Goal: Information Seeking & Learning: Learn about a topic

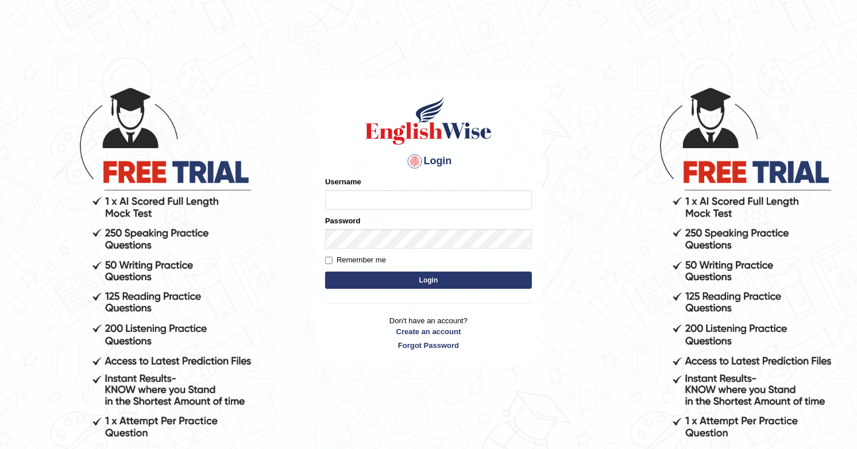
type input "francoisD"
click at [391, 282] on button "Login" at bounding box center [428, 280] width 207 height 17
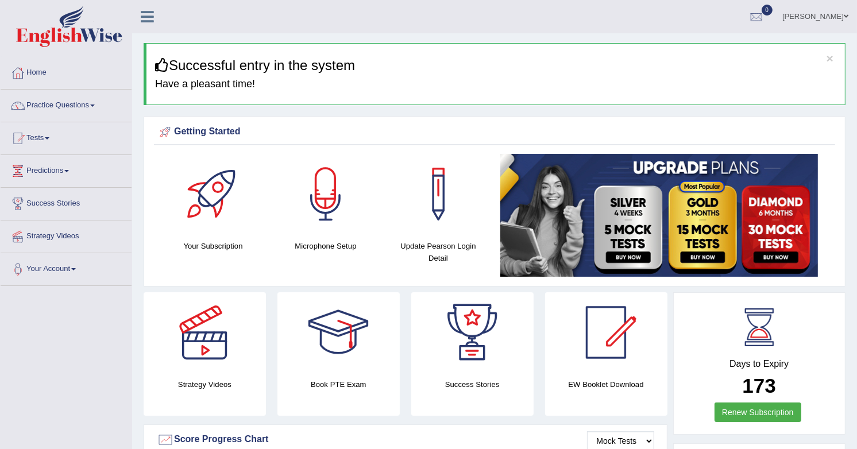
drag, startPoint x: 469, startPoint y: 38, endPoint x: 734, endPoint y: 5, distance: 266.9
click at [589, 20] on ul "Francois Debarge Toggle navigation Username: FrancoisD Access Type: Online Subs…" at bounding box center [603, 16] width 507 height 33
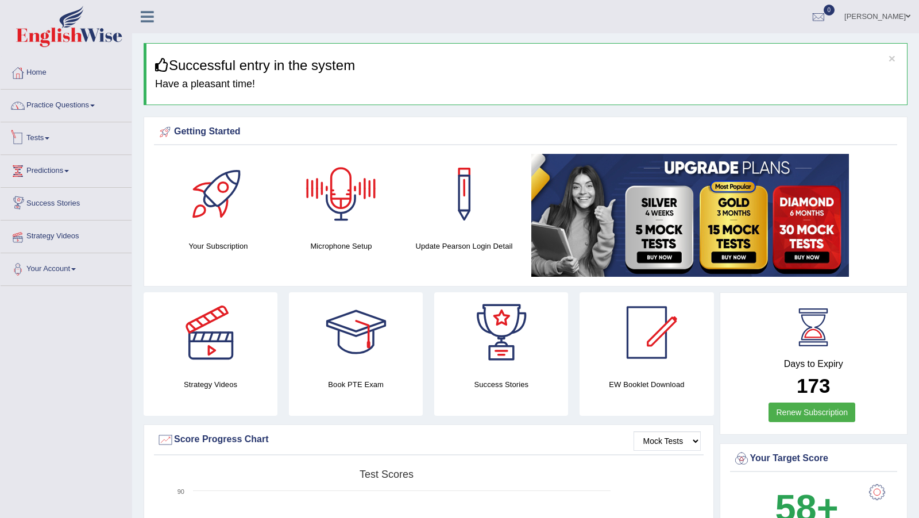
click at [76, 104] on link "Practice Questions" at bounding box center [66, 104] width 131 height 29
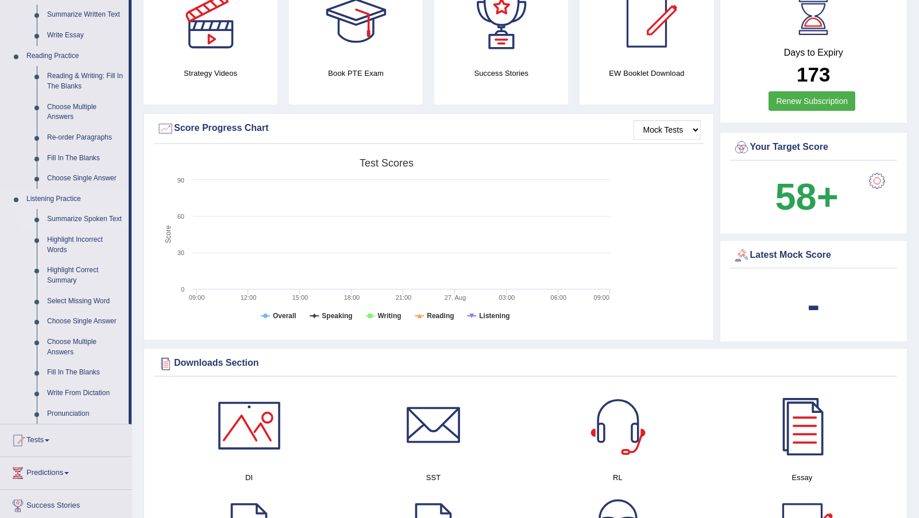
scroll to position [313, 0]
click at [71, 344] on link "Choose Multiple Answers" at bounding box center [85, 346] width 87 height 30
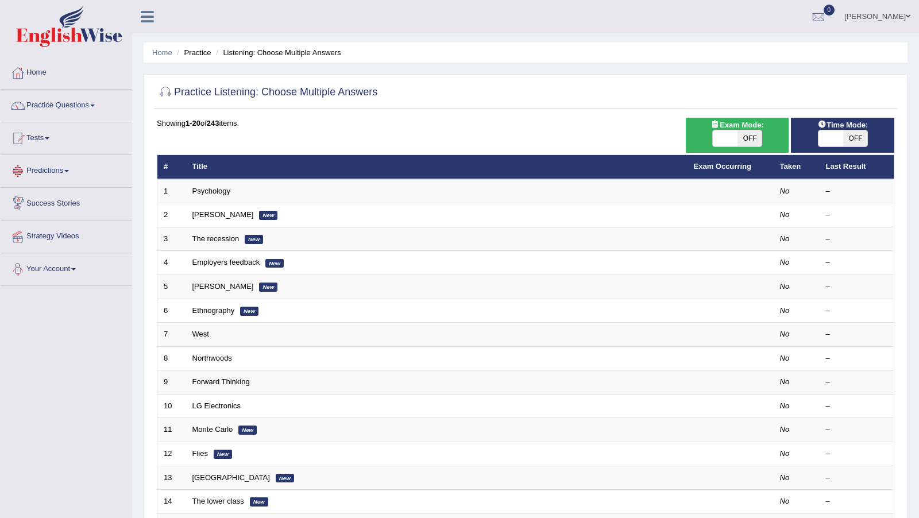
click at [42, 179] on link "Predictions" at bounding box center [66, 169] width 131 height 29
drag, startPoint x: 42, startPoint y: 179, endPoint x: 74, endPoint y: 110, distance: 75.8
click at [73, 107] on link "Practice Questions" at bounding box center [66, 104] width 131 height 29
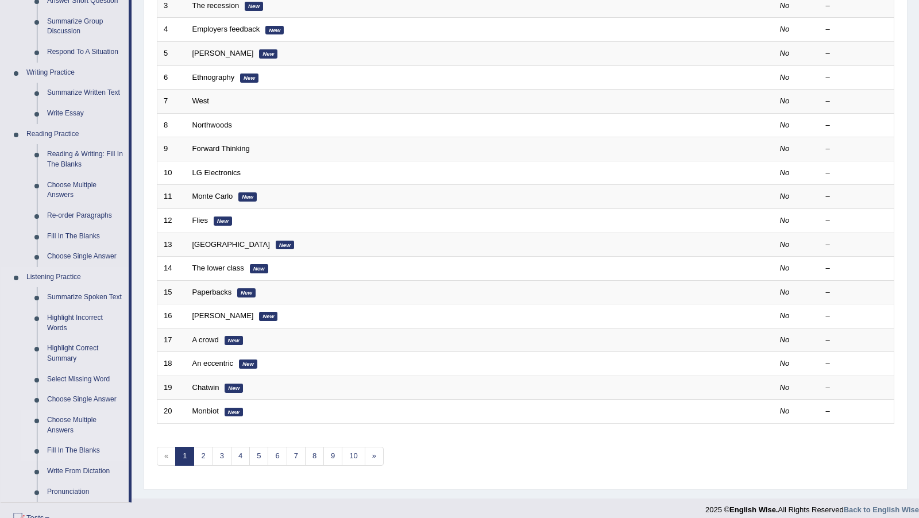
scroll to position [200, 0]
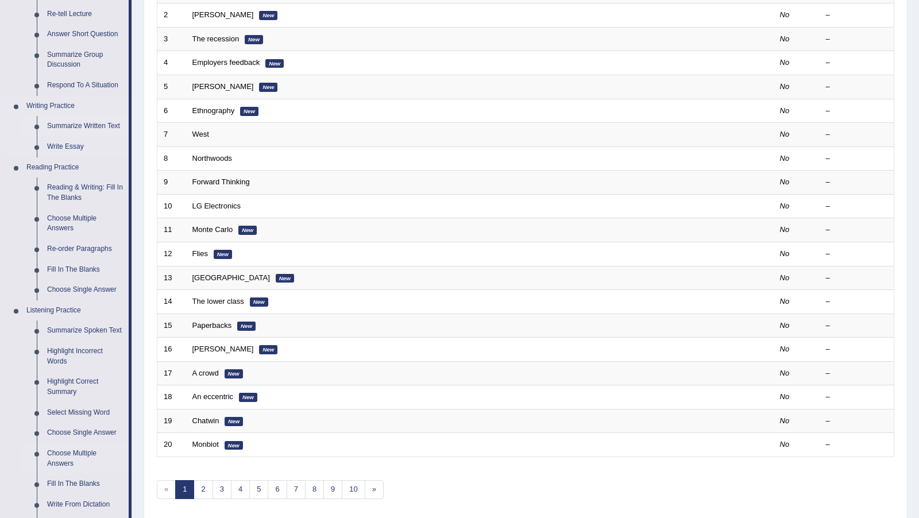
click at [90, 128] on link "Summarize Written Text" at bounding box center [85, 126] width 87 height 21
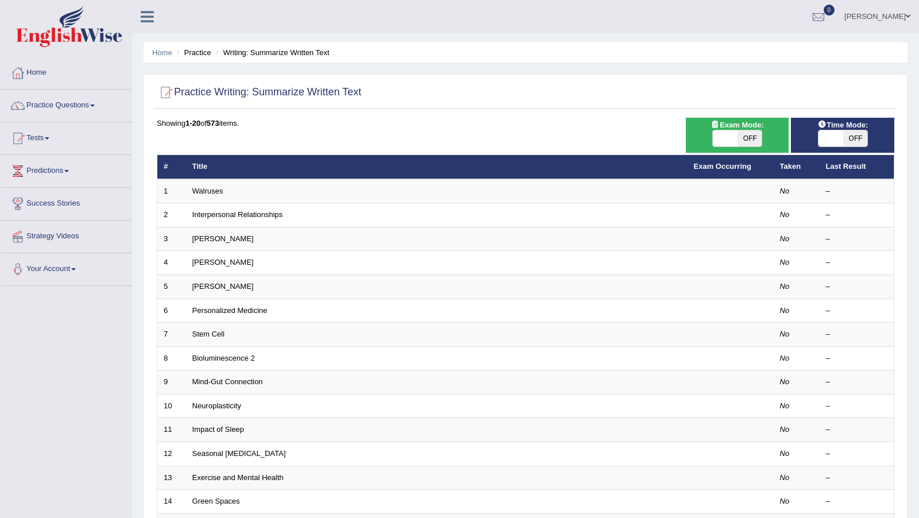
click at [757, 142] on span "OFF" at bounding box center [750, 138] width 25 height 16
checkbox input "true"
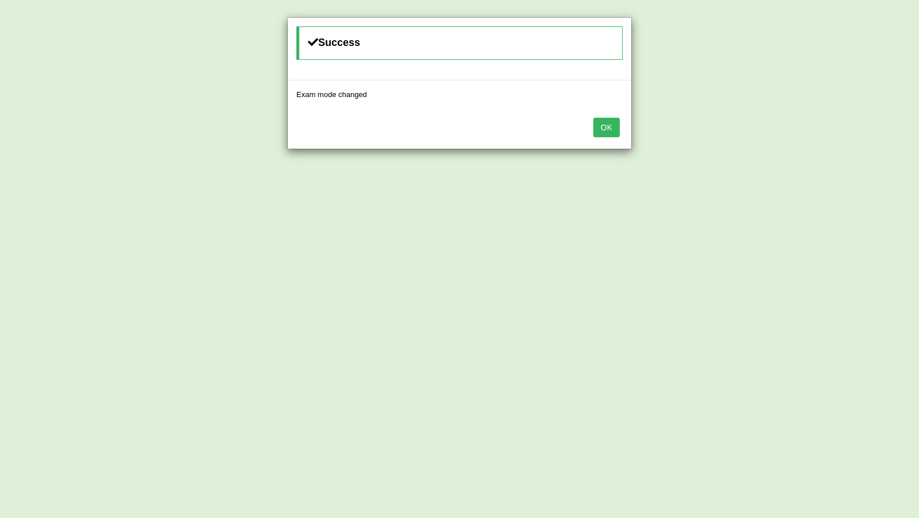
click at [607, 128] on button "OK" at bounding box center [606, 128] width 26 height 20
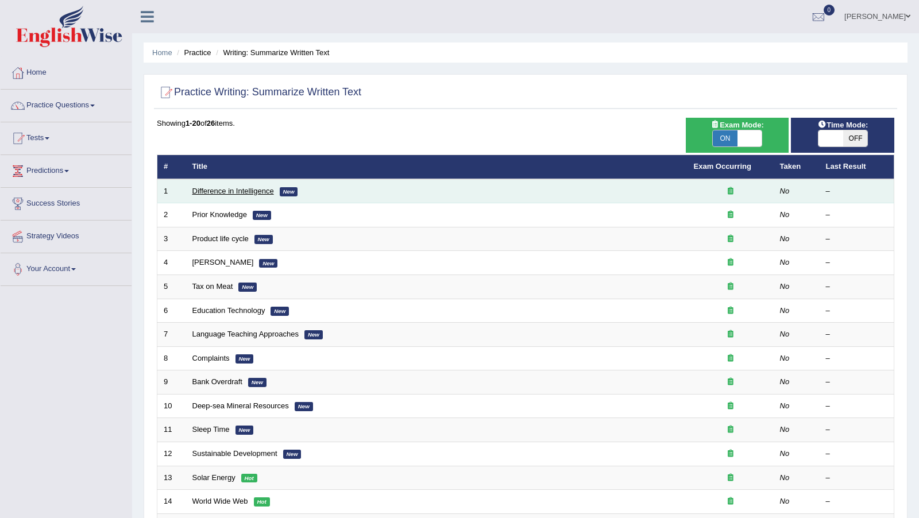
click at [217, 191] on link "Difference in Intelligence" at bounding box center [233, 191] width 82 height 9
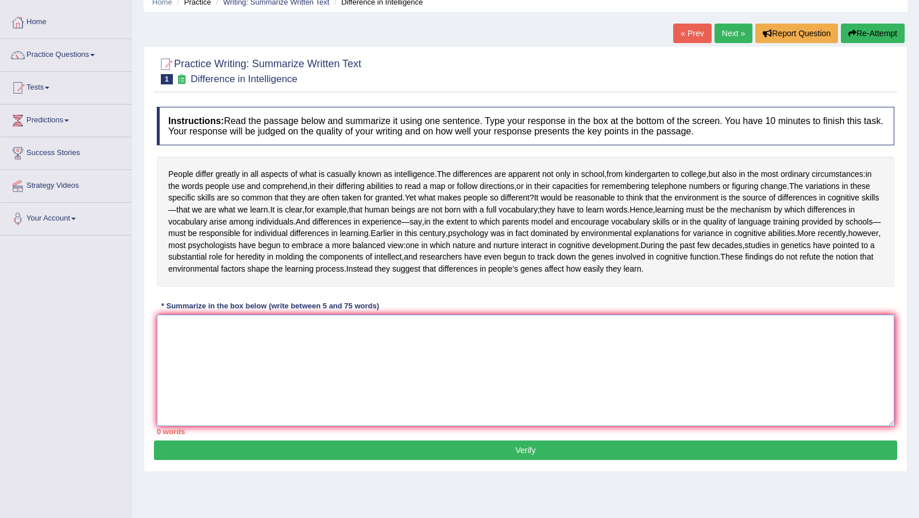
click at [274, 357] on textarea at bounding box center [526, 370] width 738 height 111
type textarea "."
type textarea "M"
click at [238, 365] on textarea at bounding box center [526, 370] width 738 height 111
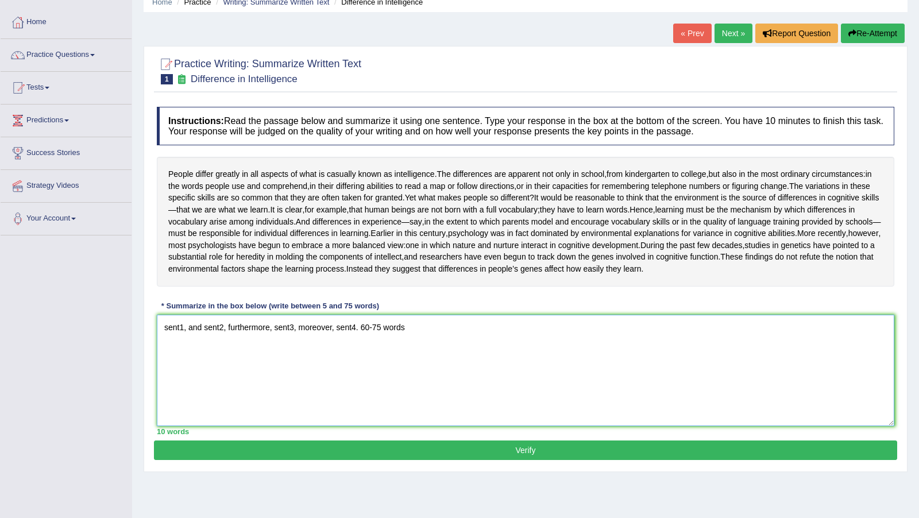
scroll to position [76, 0]
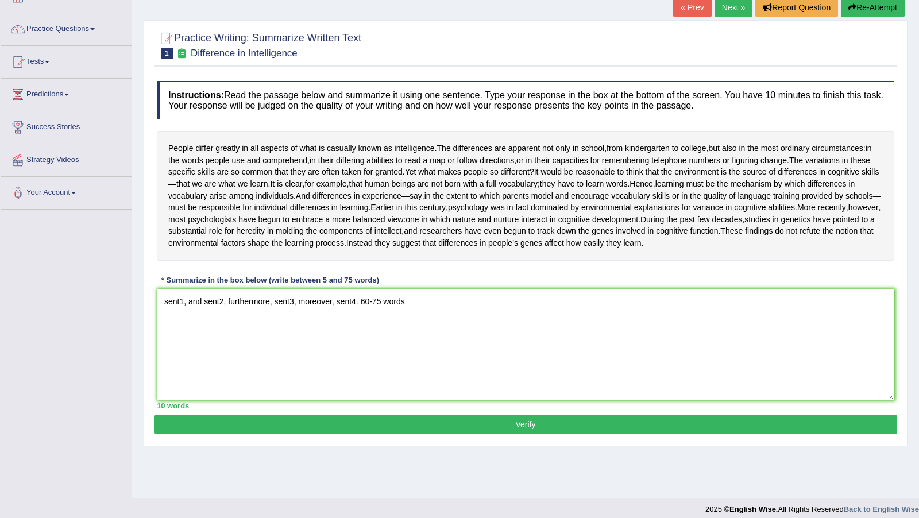
click at [192, 364] on textarea "sent1, and sent2, furthermore, sent3, moreover, sent4. 60-75 words" at bounding box center [526, 344] width 738 height 111
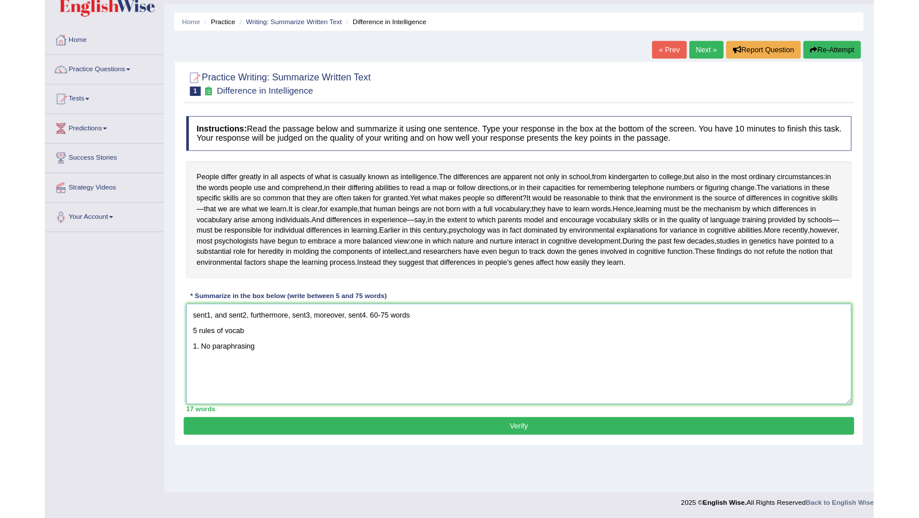
scroll to position [84, 0]
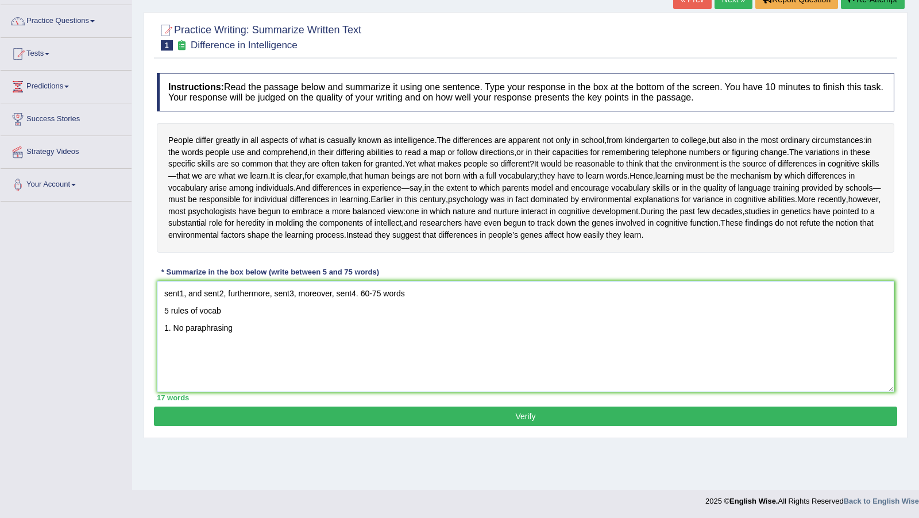
click at [271, 358] on textarea "sent1, and sent2, furthermore, sent3, moreover, sent4. 60-75 words 5 rules of v…" at bounding box center [526, 336] width 738 height 111
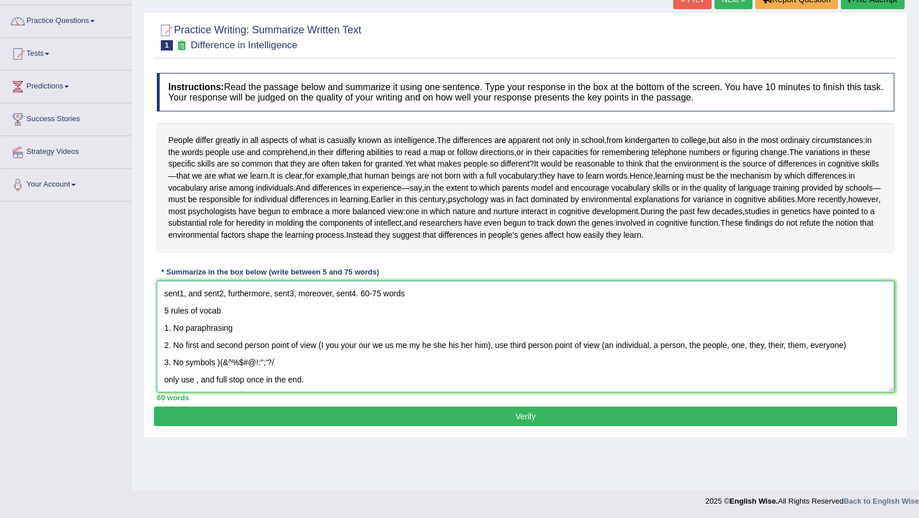
click at [354, 392] on textarea "sent1, and sent2, furthermore, sent3, moreover, sent4. 60-75 words 5 rules of v…" at bounding box center [526, 336] width 738 height 111
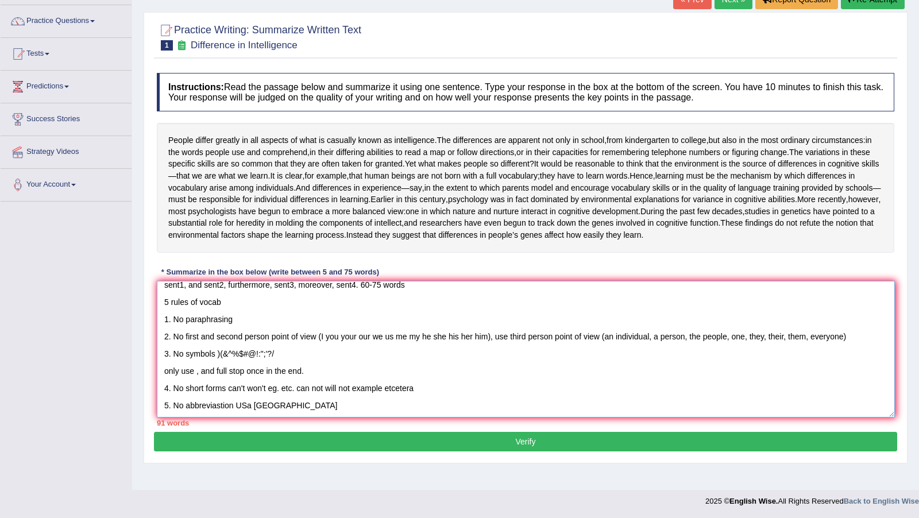
scroll to position [0, 0]
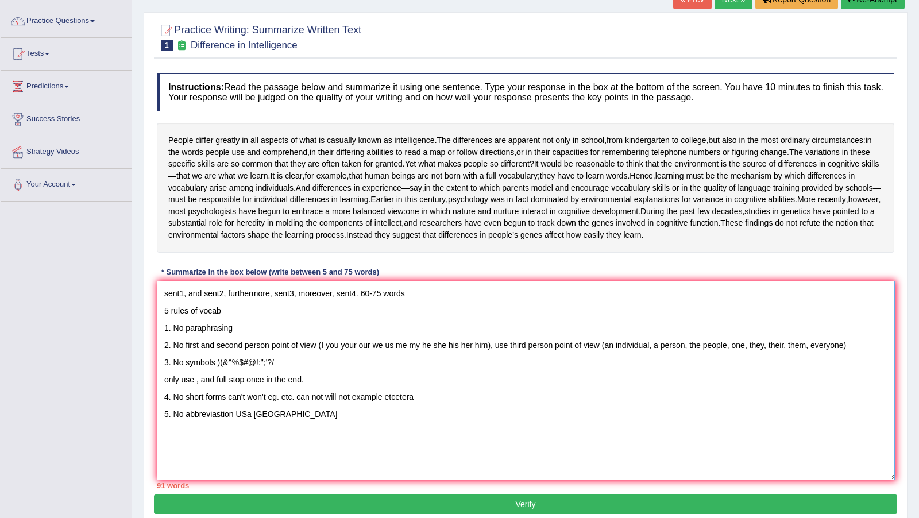
drag, startPoint x: 122, startPoint y: 299, endPoint x: 888, endPoint y: 514, distance: 795.8
click at [888, 480] on textarea "sent1, and sent2, furthermore, sent3, moreover, sent4. 60-75 words 5 rules of v…" at bounding box center [526, 380] width 738 height 199
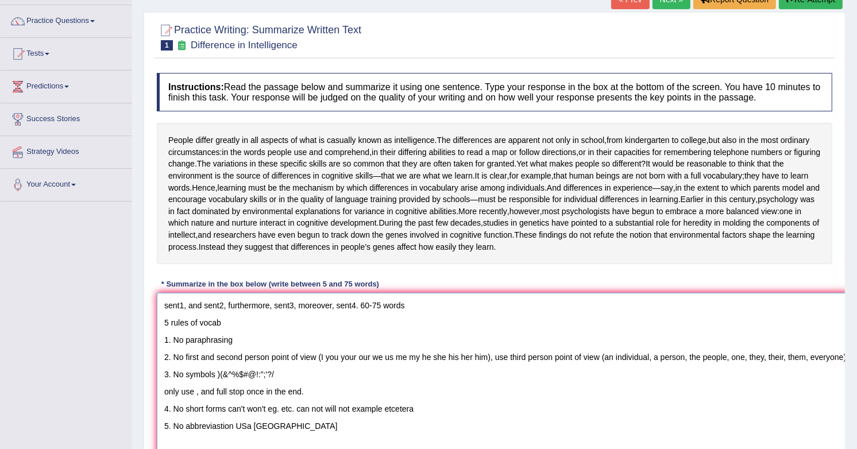
type textarea "sent1, and sent2, furthermore, sent3, moreover, sent4. 60-75 words 5 rules of v…"
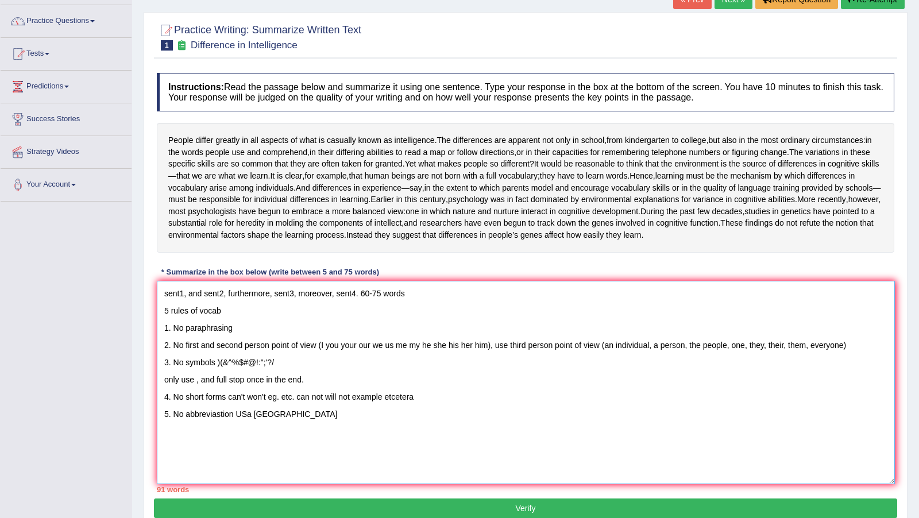
click at [460, 398] on textarea "sent1, and sent2, furthermore, sent3, moreover, sent4. 60-75 words 5 rules of v…" at bounding box center [526, 382] width 738 height 203
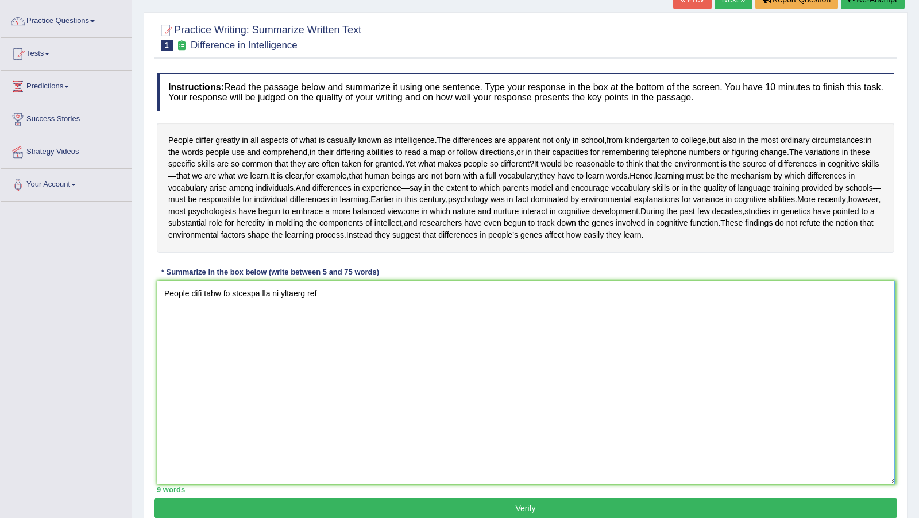
click at [351, 381] on textarea "People difi tahw fo stcespa lla ni yltaerg ref" at bounding box center [526, 382] width 738 height 203
click at [214, 326] on textarea "People difi tahw fo stcespa lla ni yltaerg refs casually known as intelligence,…" at bounding box center [526, 382] width 738 height 203
click at [317, 323] on textarea "People difi tahw fo stcespa lla ni yltaerg refs casually known as intelligence,…" at bounding box center [526, 382] width 738 height 203
drag, startPoint x: 268, startPoint y: 388, endPoint x: 311, endPoint y: 329, distance: 73.2
click at [311, 329] on textarea "People difi tahw fo stcespa lla ni yltaers casually known as intelligence, and" at bounding box center [526, 382] width 738 height 203
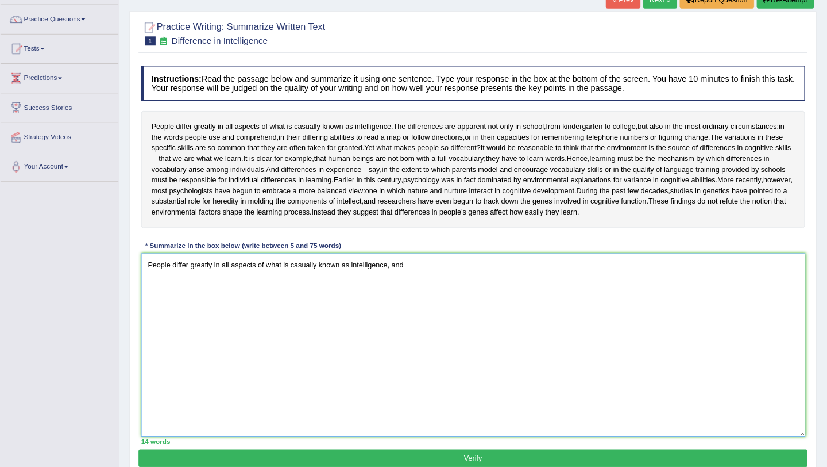
scroll to position [85, 0]
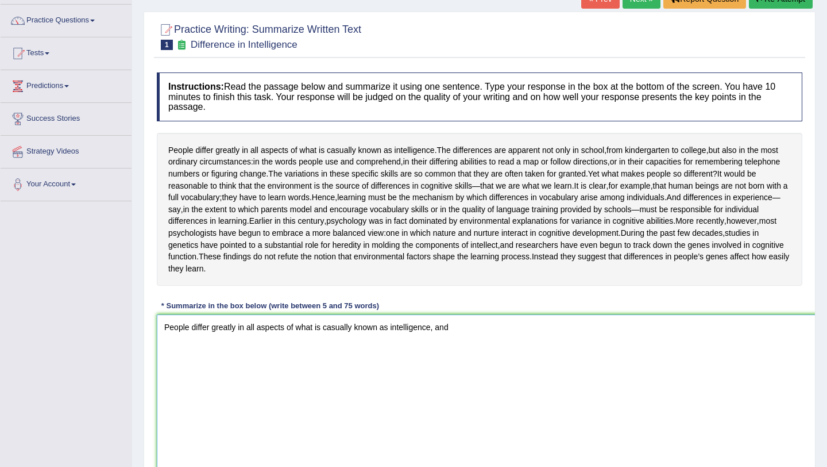
click at [487, 352] on textarea "People differ greatly in all aspects of what is casually known as intelligence,…" at bounding box center [526, 415] width 738 height 203
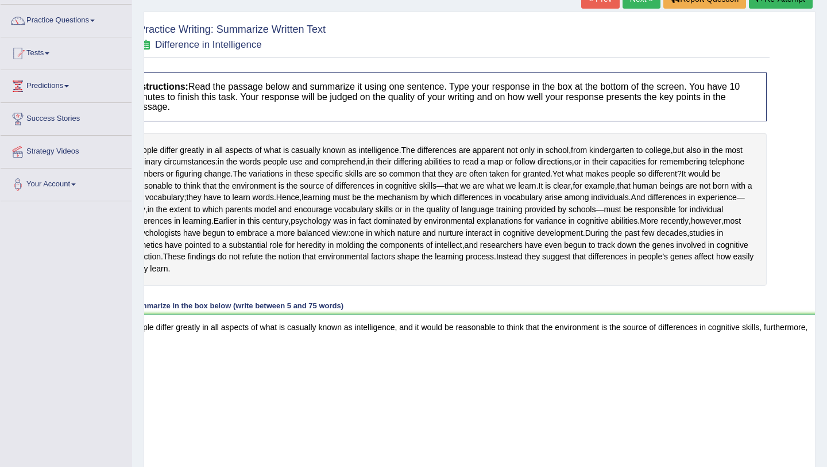
scroll to position [0, 38]
click at [395, 67] on p "Verify" at bounding box center [441, 308] width 651 height 488
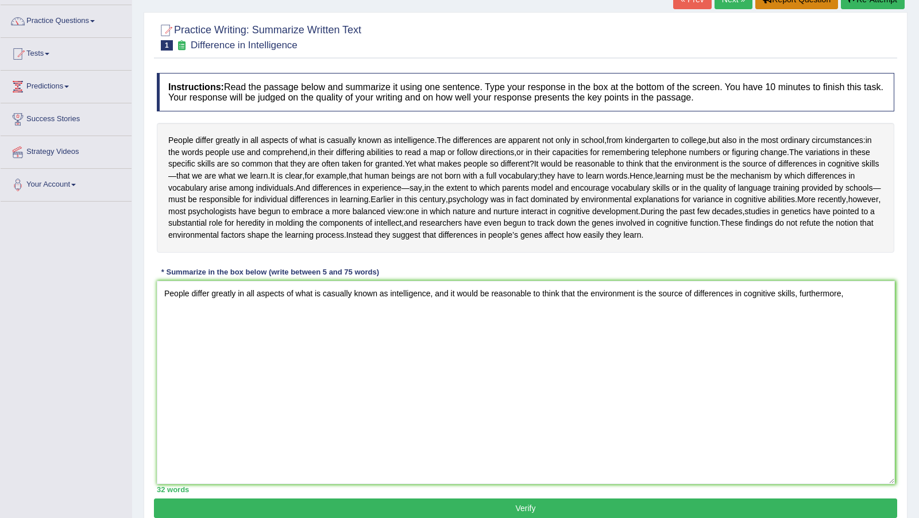
scroll to position [0, 0]
click at [869, 325] on textarea "People differ greatly in all aspects of what is casually known as intelligence,…" at bounding box center [526, 382] width 738 height 203
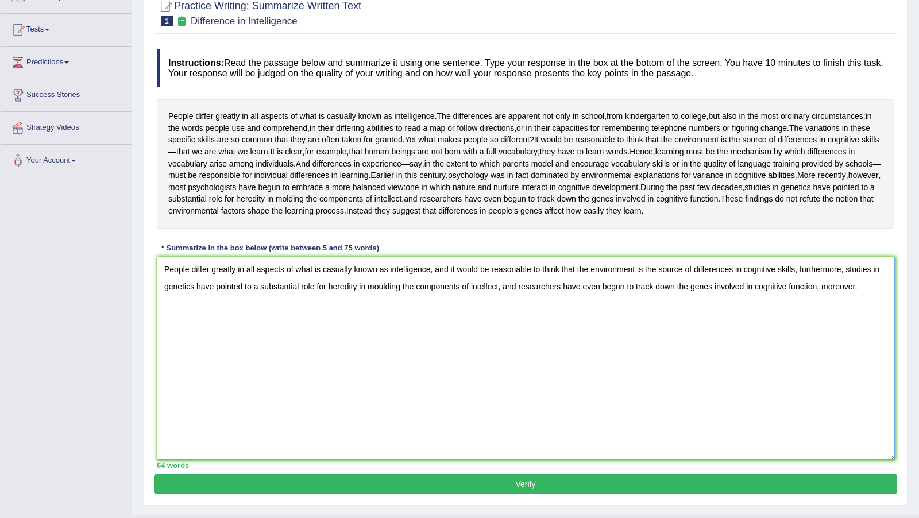
scroll to position [161, 0]
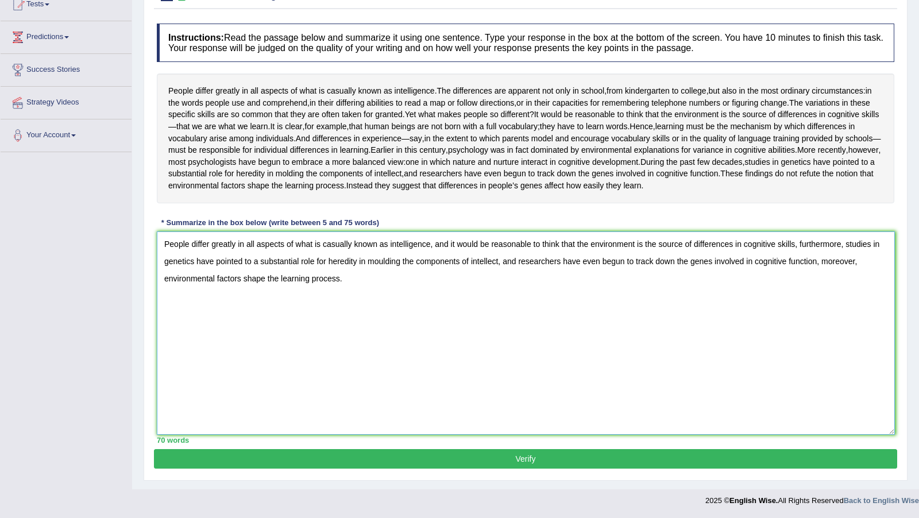
type textarea "People differ greatly in all aspects of what is casually known as intelligence,…"
drag, startPoint x: 523, startPoint y: 472, endPoint x: 523, endPoint y: 462, distance: 10.3
click at [523, 469] on button "Verify" at bounding box center [525, 459] width 743 height 20
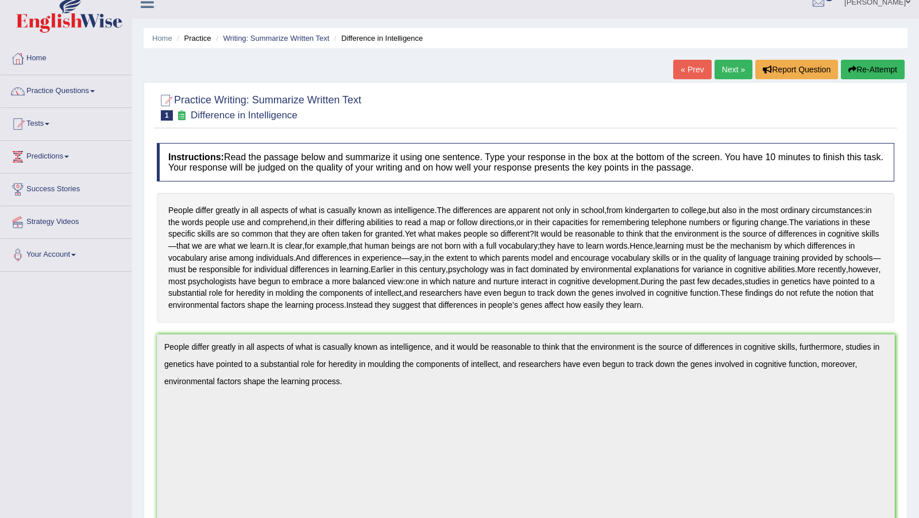
scroll to position [0, 0]
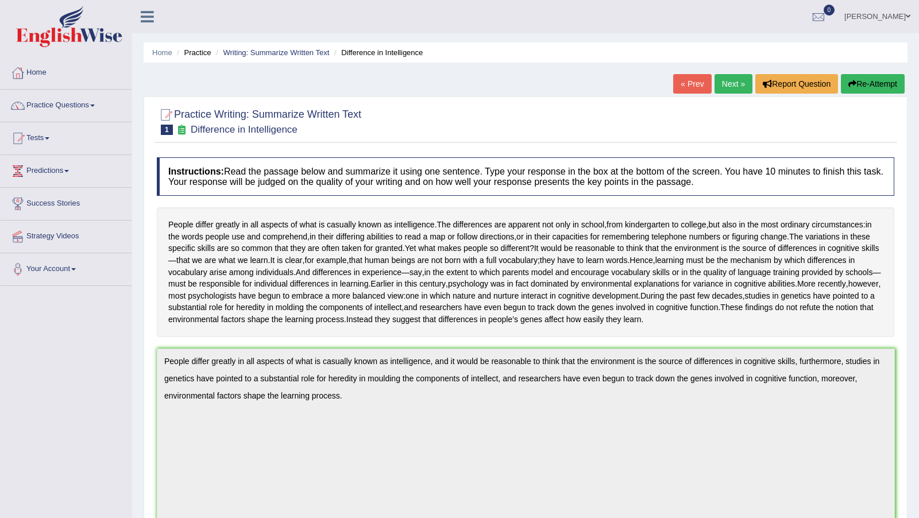
click at [730, 82] on link "Next »" at bounding box center [734, 84] width 38 height 20
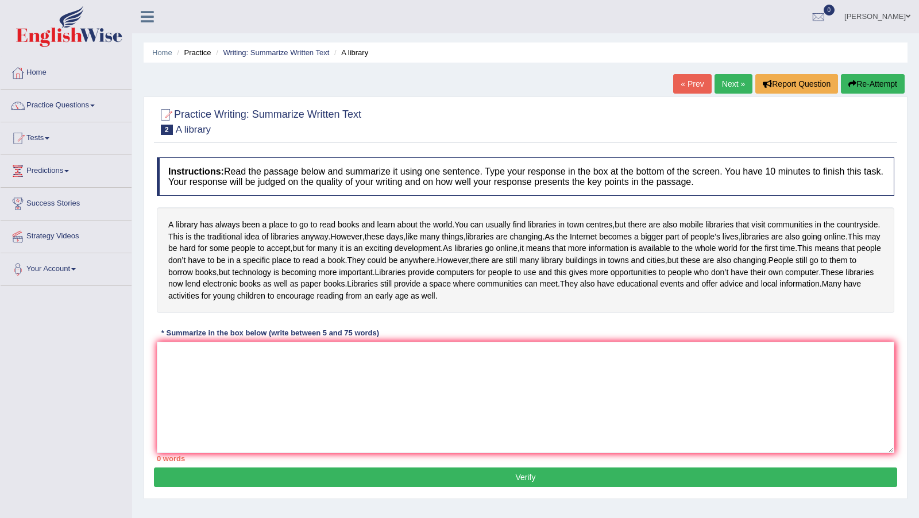
drag, startPoint x: 0, startPoint y: 0, endPoint x: 272, endPoint y: 212, distance: 345.1
click at [167, 225] on div "A library has always been a place to go to read books and learn about the world…" at bounding box center [526, 260] width 738 height 106
click at [234, 390] on textarea at bounding box center [526, 397] width 738 height 111
type textarea "S"
type textarea "s"
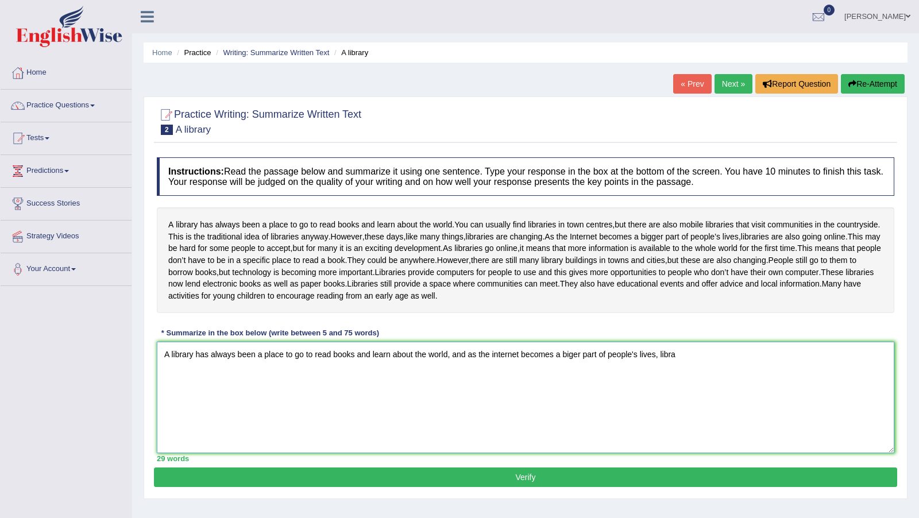
click at [579, 390] on textarea "A library has always been a place to go to read books and learn about the world…" at bounding box center [526, 397] width 738 height 111
click at [695, 389] on textarea "A library has always been a place to go to read books and learn about the world…" at bounding box center [526, 397] width 738 height 111
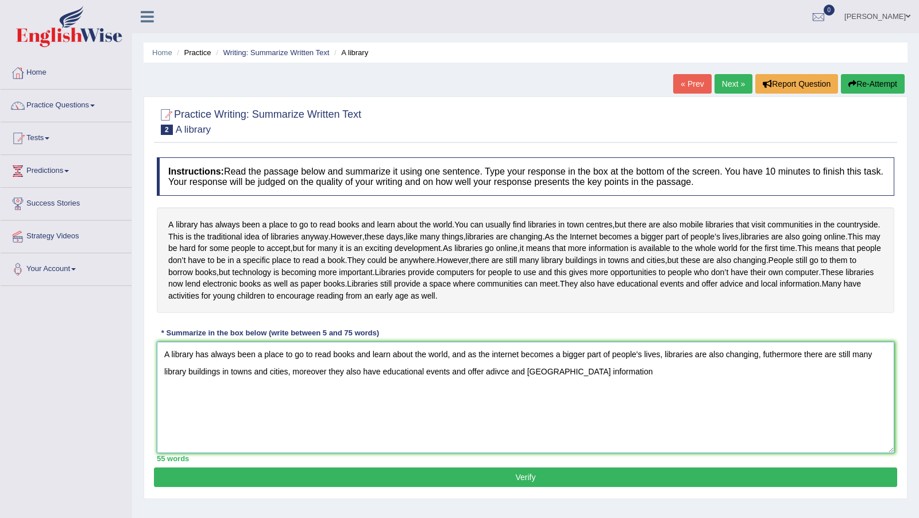
click at [541, 402] on textarea "A library has always been a place to go to read books and learn about the world…" at bounding box center [526, 397] width 738 height 111
click at [292, 409] on textarea "A library has always been a place to go to read books and learn about the world…" at bounding box center [526, 397] width 738 height 111
click at [699, 405] on textarea "A library has always been a place to go to read books and learn about the world…" at bounding box center [526, 397] width 738 height 111
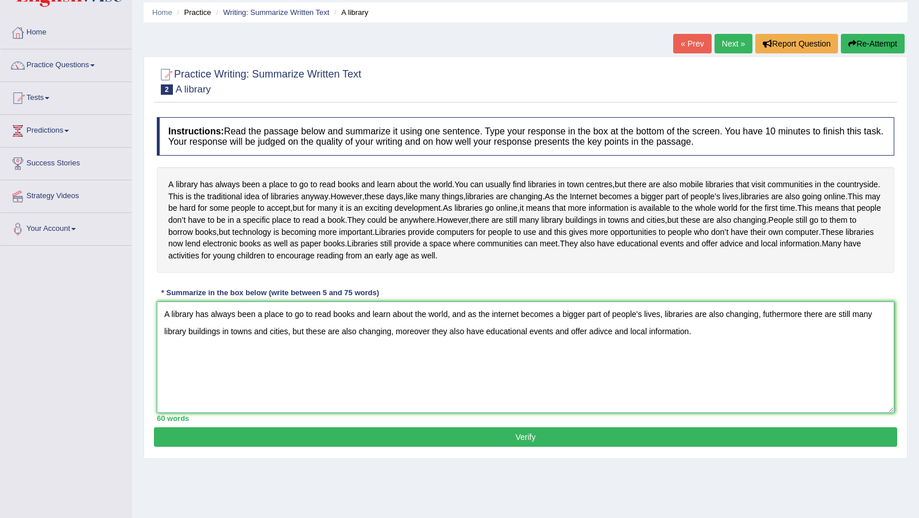
scroll to position [44, 0]
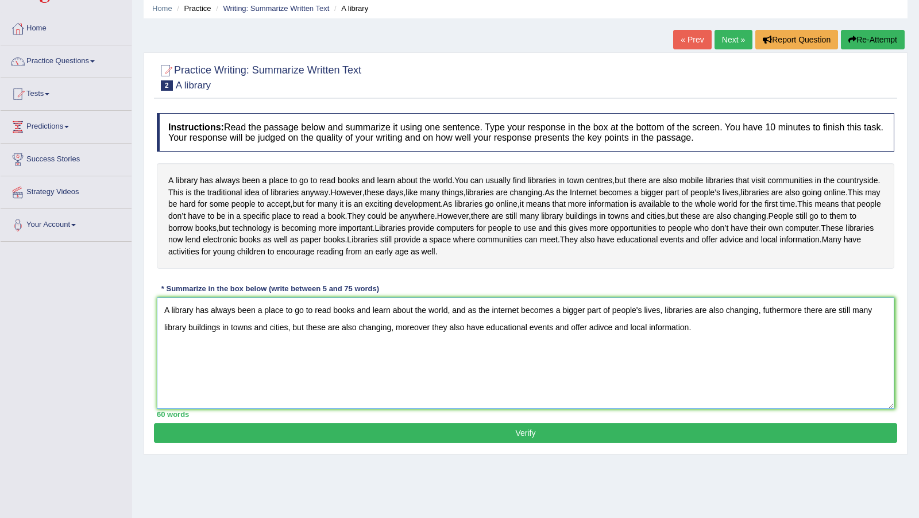
drag, startPoint x: 469, startPoint y: 245, endPoint x: 782, endPoint y: 373, distance: 338.8
click at [778, 345] on textarea "A library has always been a place to go to read books and learn about the world…" at bounding box center [526, 353] width 738 height 111
click at [809, 344] on textarea "A library has always been a place to go to read books and learn about the world…" at bounding box center [526, 353] width 738 height 111
click at [432, 362] on textarea "A library has always been a place to go to read books and learn about the world…" at bounding box center [526, 353] width 738 height 111
type textarea "A library has always been a place to go to read books and learn about the world…"
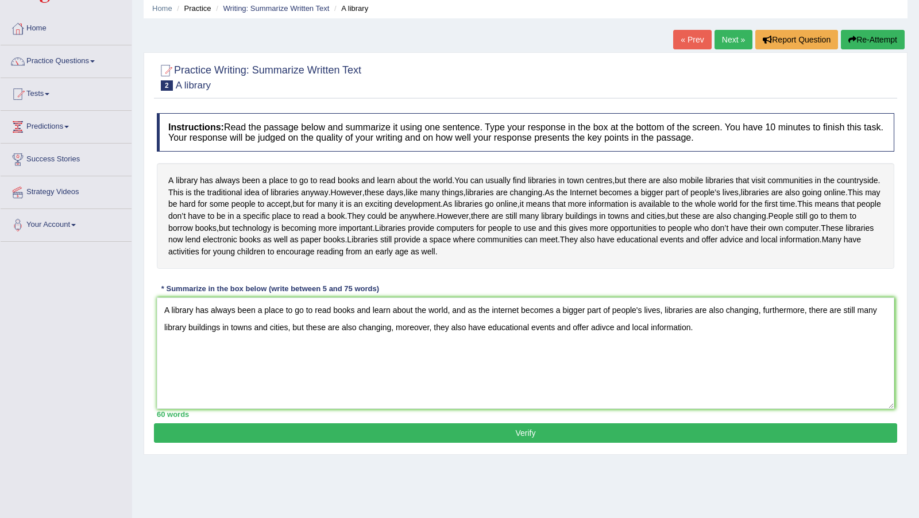
click at [525, 443] on button "Verify" at bounding box center [525, 433] width 743 height 20
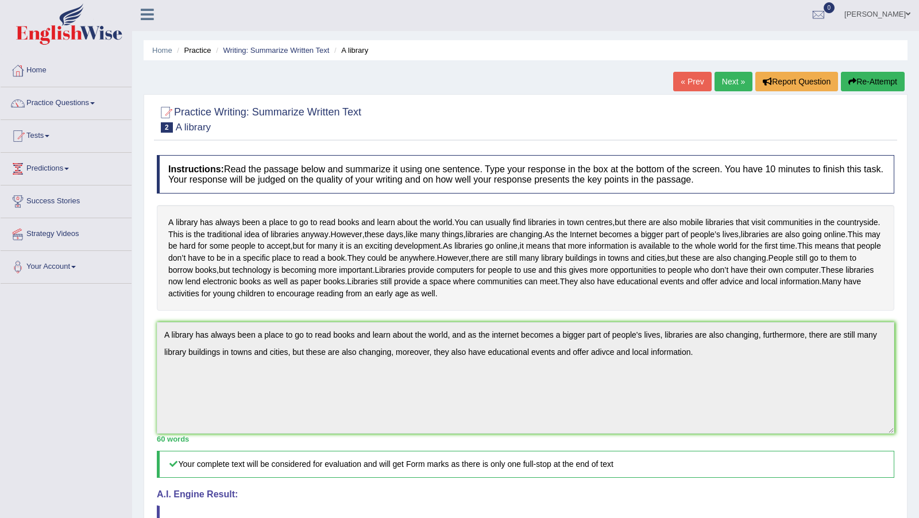
scroll to position [0, 0]
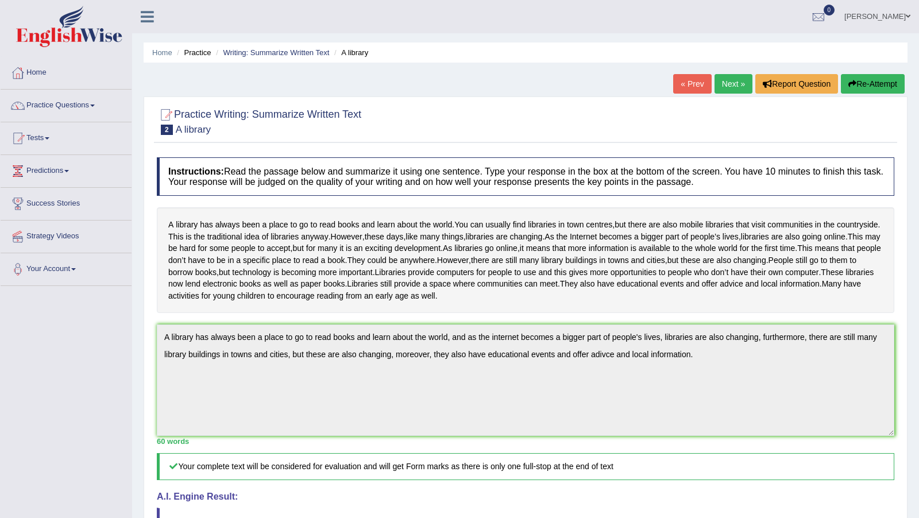
click at [852, 82] on icon "button" at bounding box center [853, 84] width 8 height 8
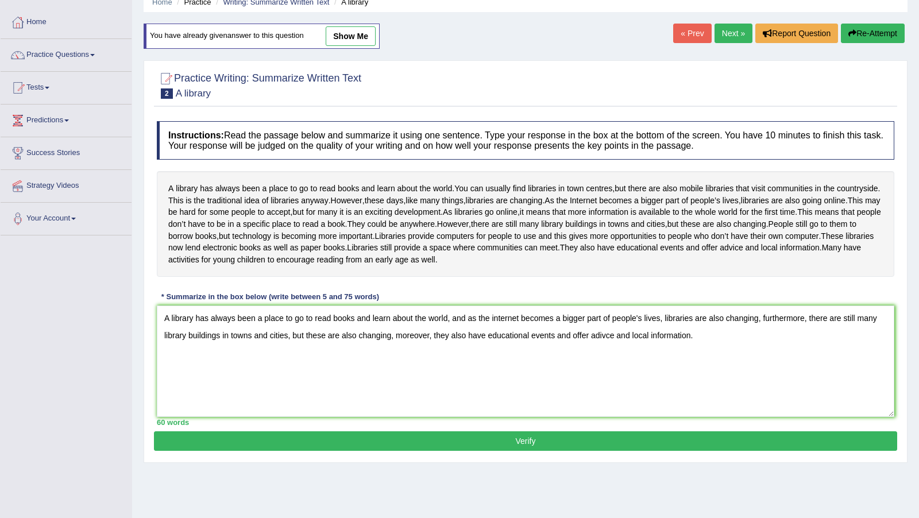
click at [765, 350] on textarea "A library has always been a place to go to read books and learn about the world…" at bounding box center [526, 361] width 738 height 111
type textarea "A library has always been a place to go to read books and learn about the world…"
drag, startPoint x: 726, startPoint y: 37, endPoint x: 726, endPoint y: 129, distance: 91.9
click at [726, 37] on link "Next »" at bounding box center [734, 34] width 38 height 20
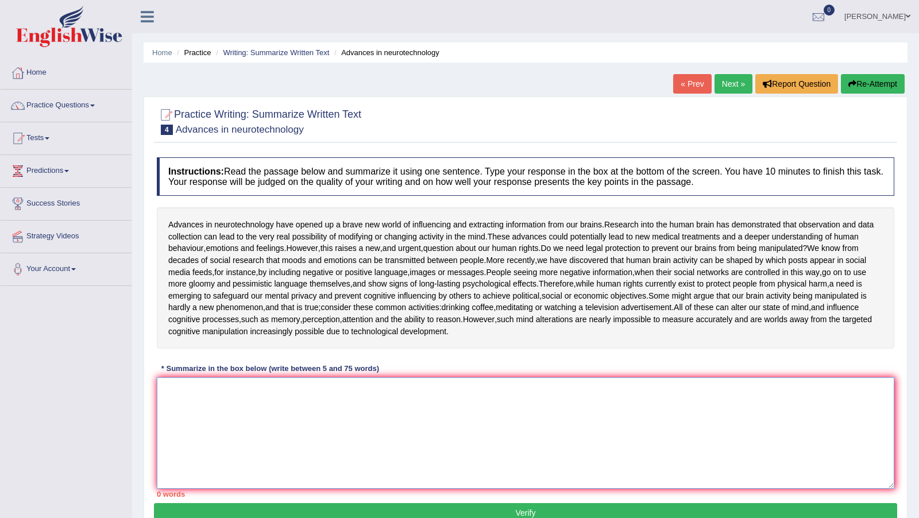
click at [423, 422] on textarea at bounding box center [526, 432] width 738 height 111
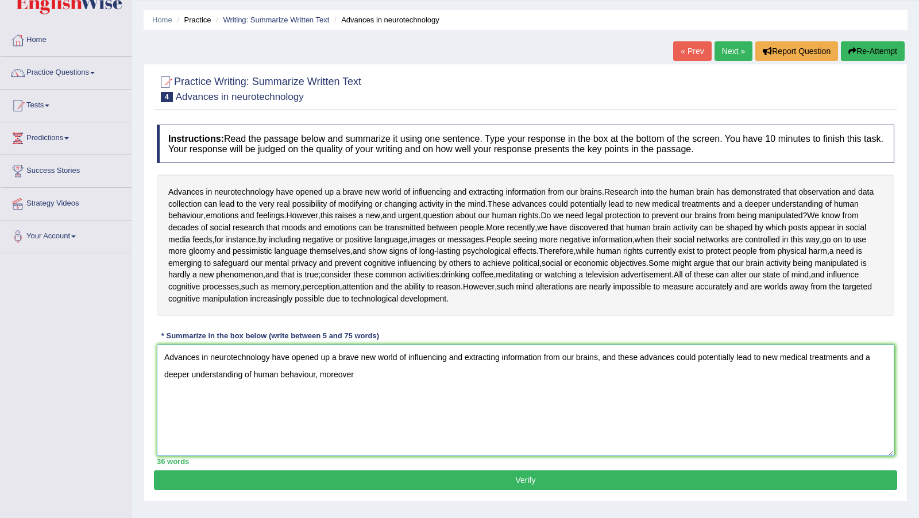
scroll to position [30, 0]
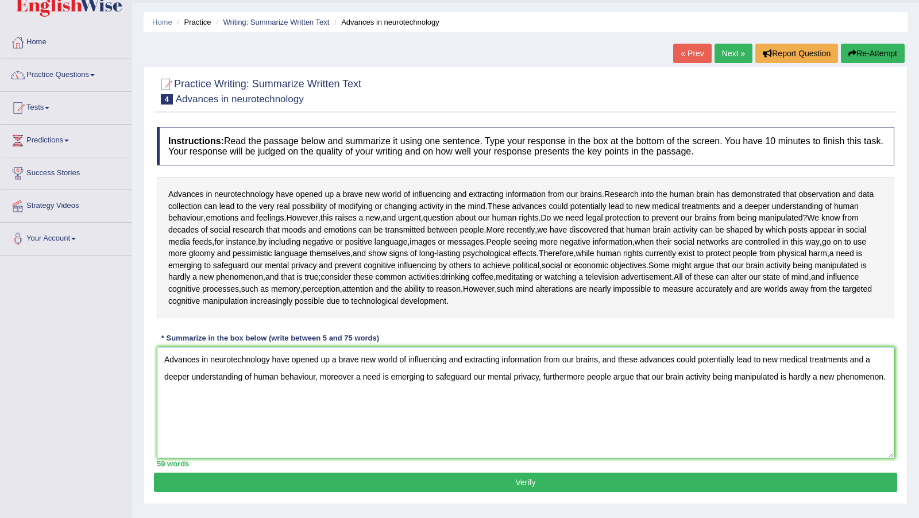
click at [317, 399] on textarea "Advances in neurotechnology have opened up a brave new world of influencing and…" at bounding box center [526, 402] width 738 height 111
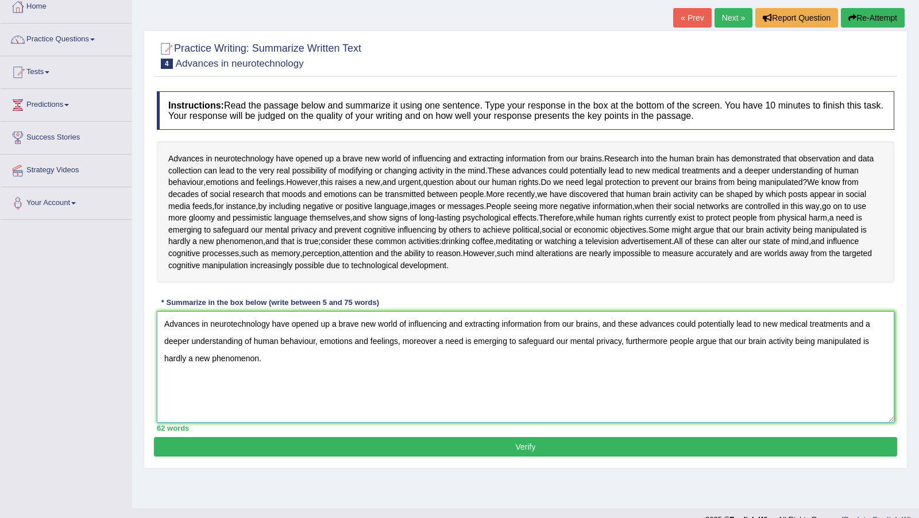
scroll to position [68, 0]
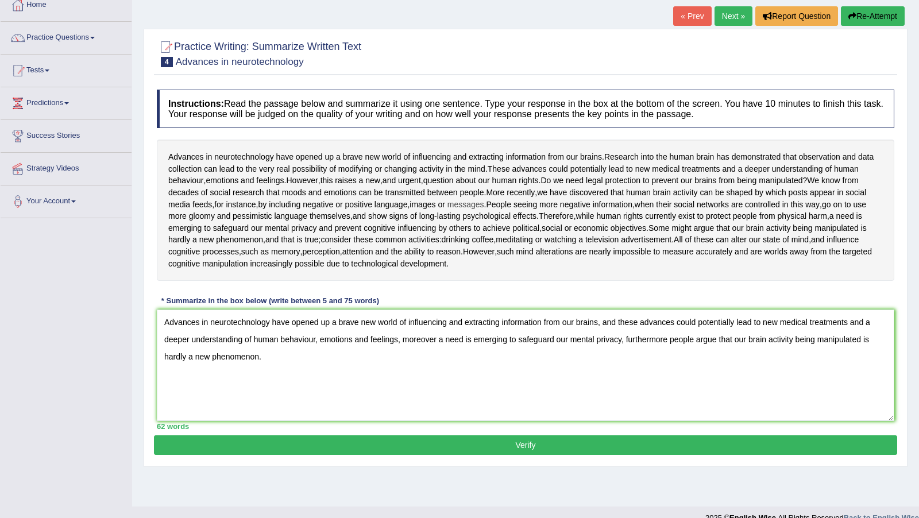
drag, startPoint x: 626, startPoint y: 340, endPoint x: 550, endPoint y: 219, distance: 142.5
click at [539, 234] on span "political" at bounding box center [525, 228] width 27 height 12
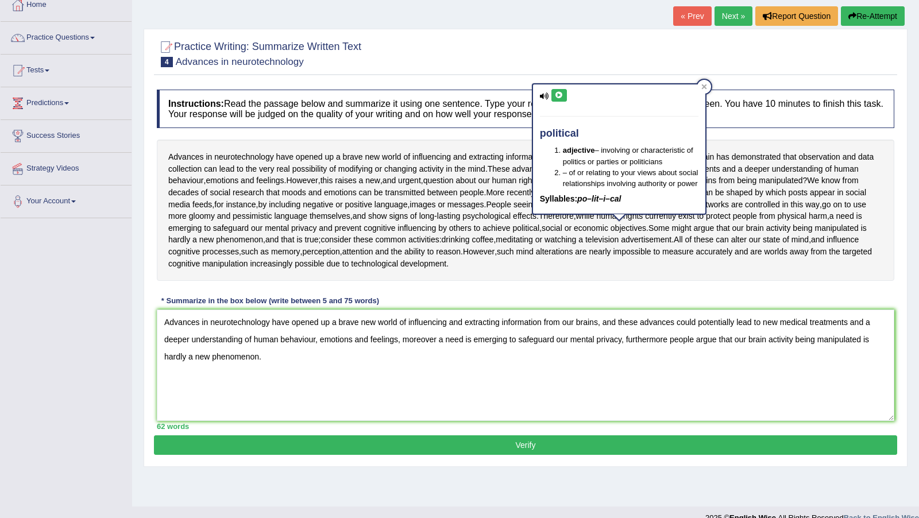
click at [447, 127] on h4 "Instructions: Read the passage below and summarize it using one sentence. Type …" at bounding box center [526, 109] width 738 height 38
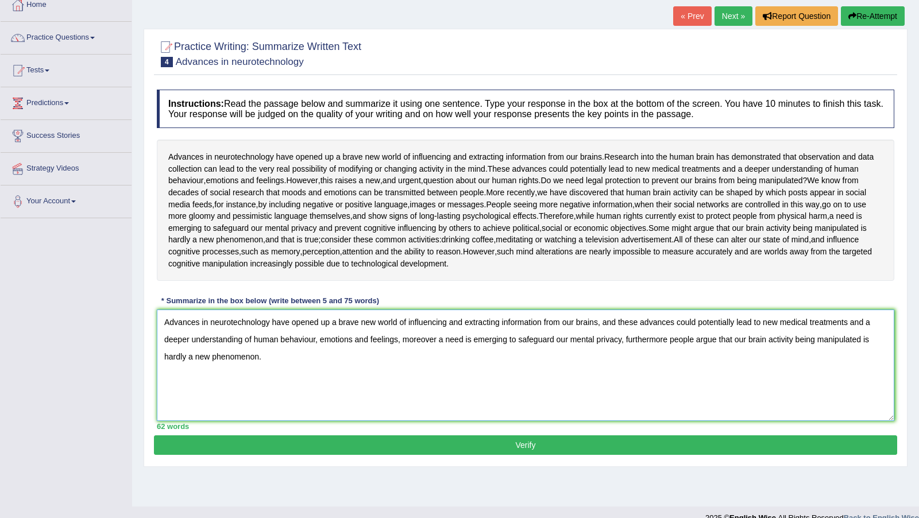
click at [575, 340] on textarea "Advances in neurotechnology have opened up a brave new world of influencing and…" at bounding box center [526, 365] width 738 height 111
click at [435, 363] on textarea "Advances in neurotechnology have opened up a brave new world of influencing and…" at bounding box center [526, 365] width 738 height 111
click at [410, 361] on textarea "Advances in neurotechnology have opened up a brave new world of influencing and…" at bounding box center [526, 365] width 738 height 111
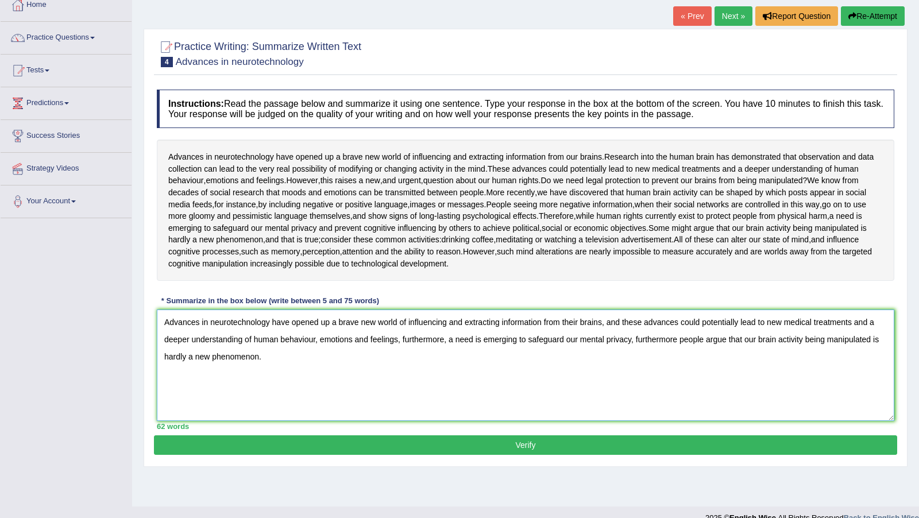
click at [654, 362] on textarea "Advances in neurotechnology have opened up a brave new world of influencing and…" at bounding box center [526, 365] width 738 height 111
click at [746, 363] on textarea "Advances in neurotechnology have opened up a brave new world of influencing and…" at bounding box center [526, 365] width 738 height 111
type textarea "Advances in neurotechnology have opened up a brave new world of influencing and…"
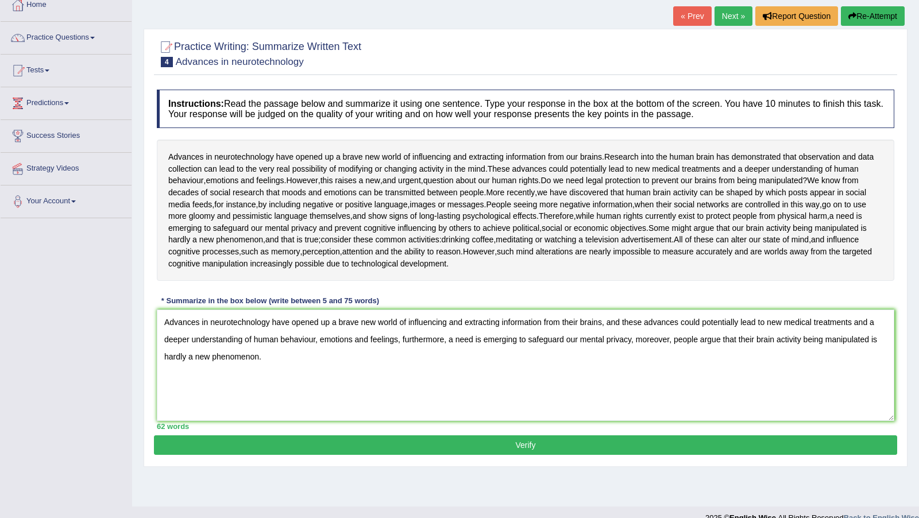
click at [504, 455] on button "Verify" at bounding box center [525, 445] width 743 height 20
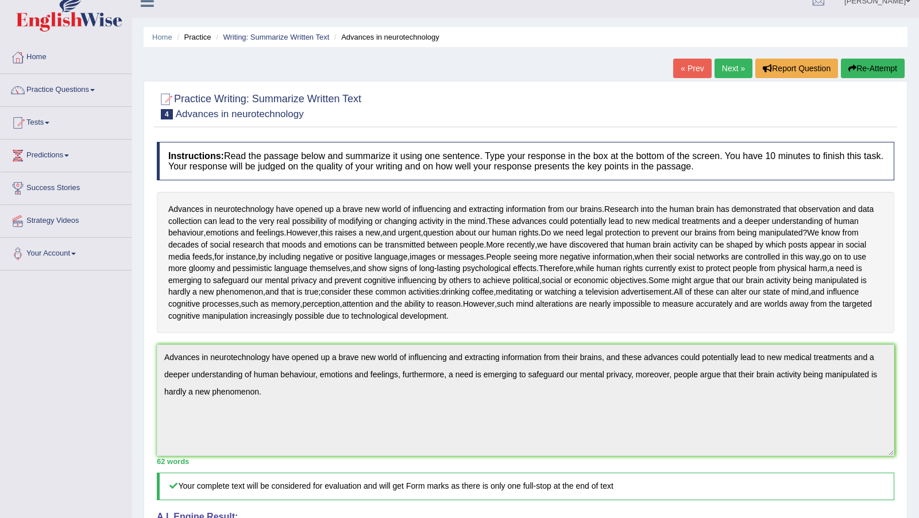
scroll to position [11, 0]
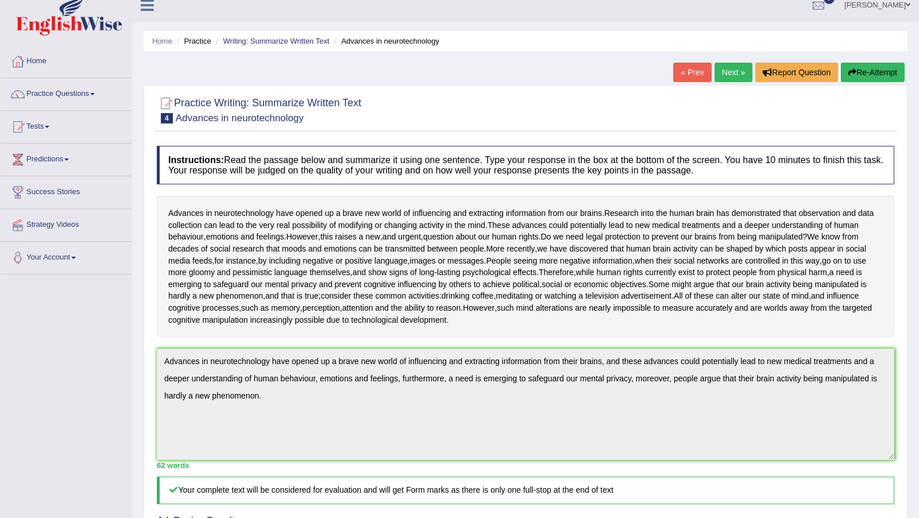
click at [726, 76] on link "Next »" at bounding box center [734, 73] width 38 height 20
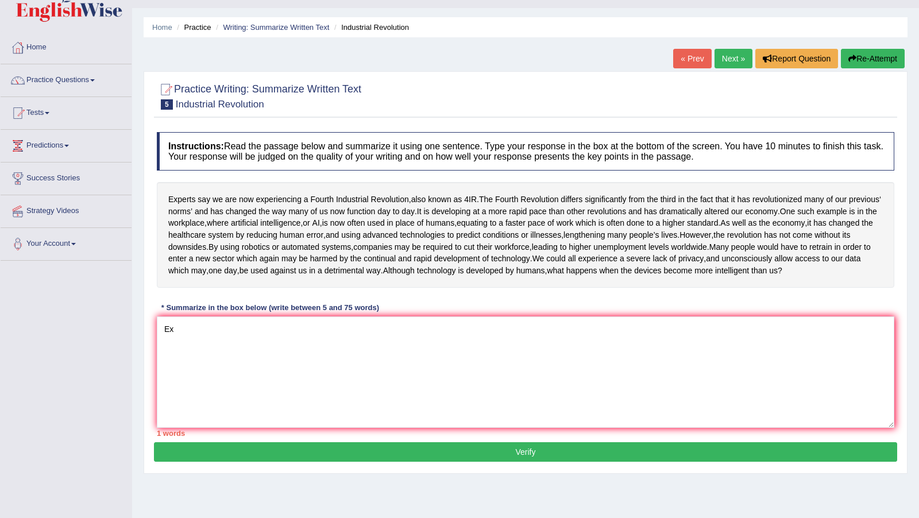
type textarea "E"
type textarea "t"
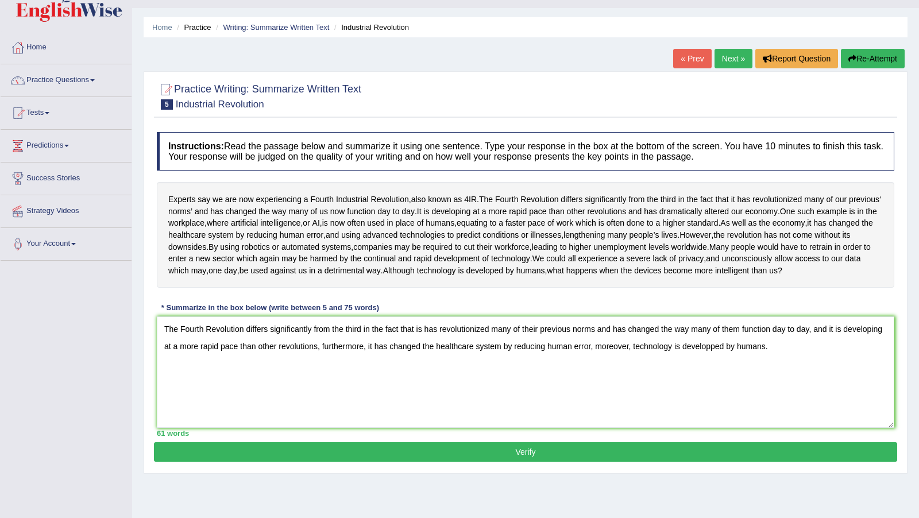
type textarea "The Fourth Revolution differs significantly from the third in the fact that is …"
drag, startPoint x: 820, startPoint y: 143, endPoint x: 547, endPoint y: 471, distance: 426.7
click at [547, 462] on button "Verify" at bounding box center [525, 452] width 743 height 20
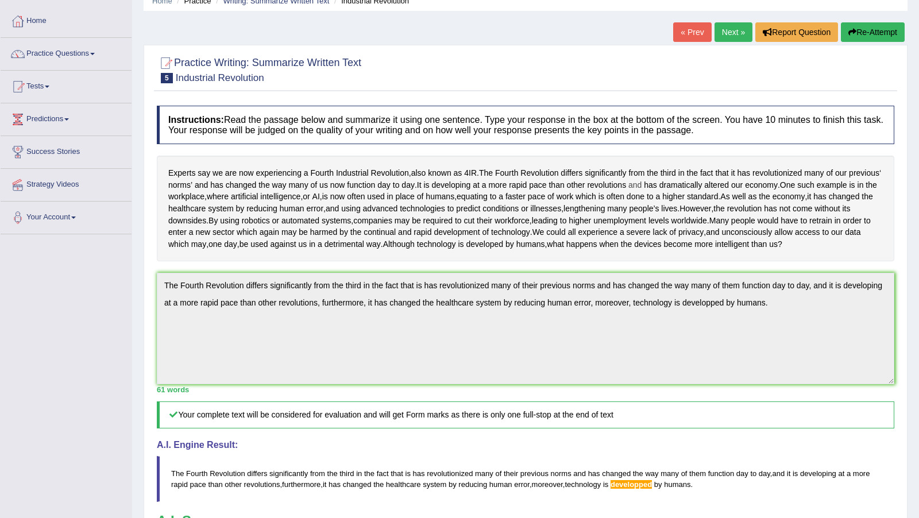
scroll to position [51, 0]
